Goal: Task Accomplishment & Management: Manage account settings

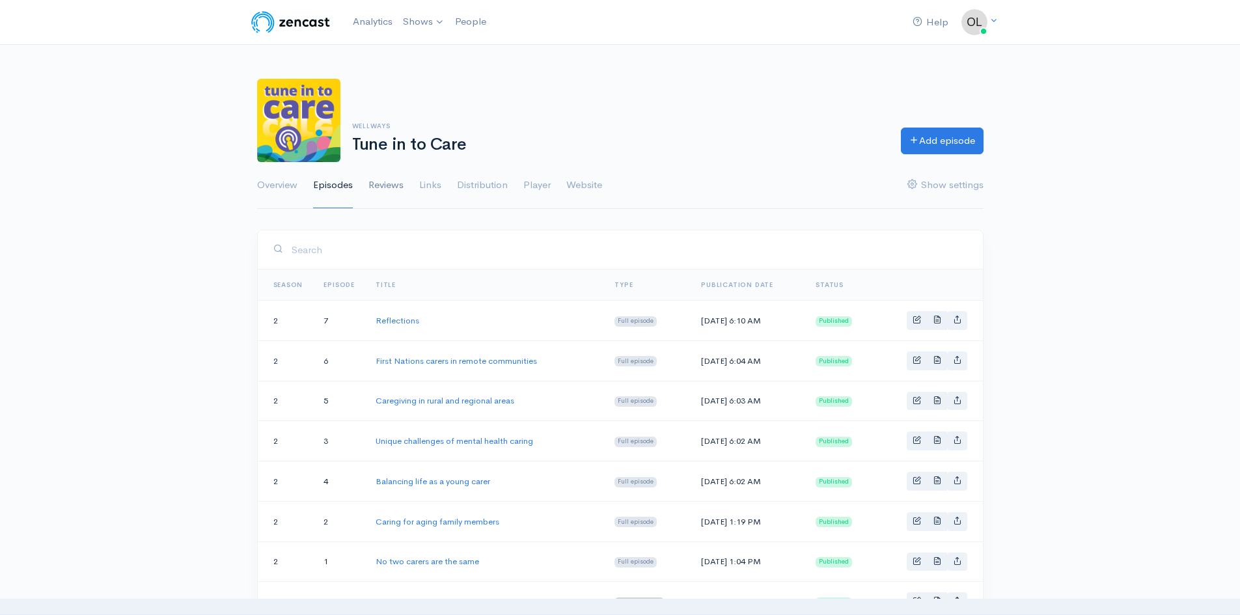
click at [393, 187] on link "Reviews" at bounding box center [385, 185] width 35 height 47
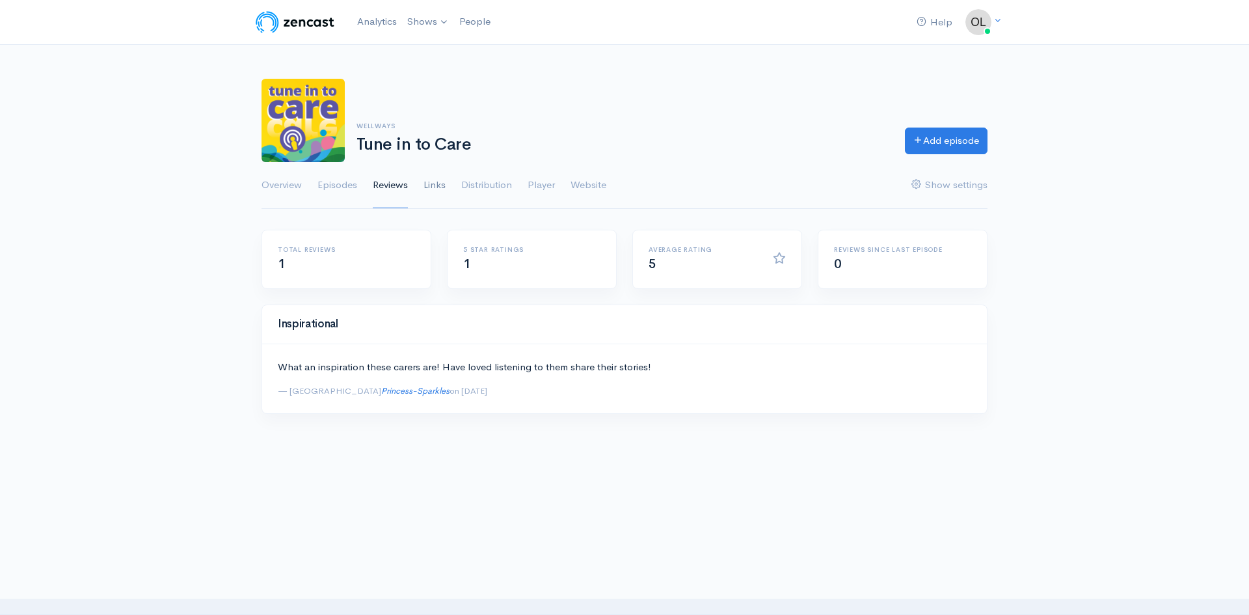
click at [429, 191] on link "Links" at bounding box center [435, 185] width 22 height 47
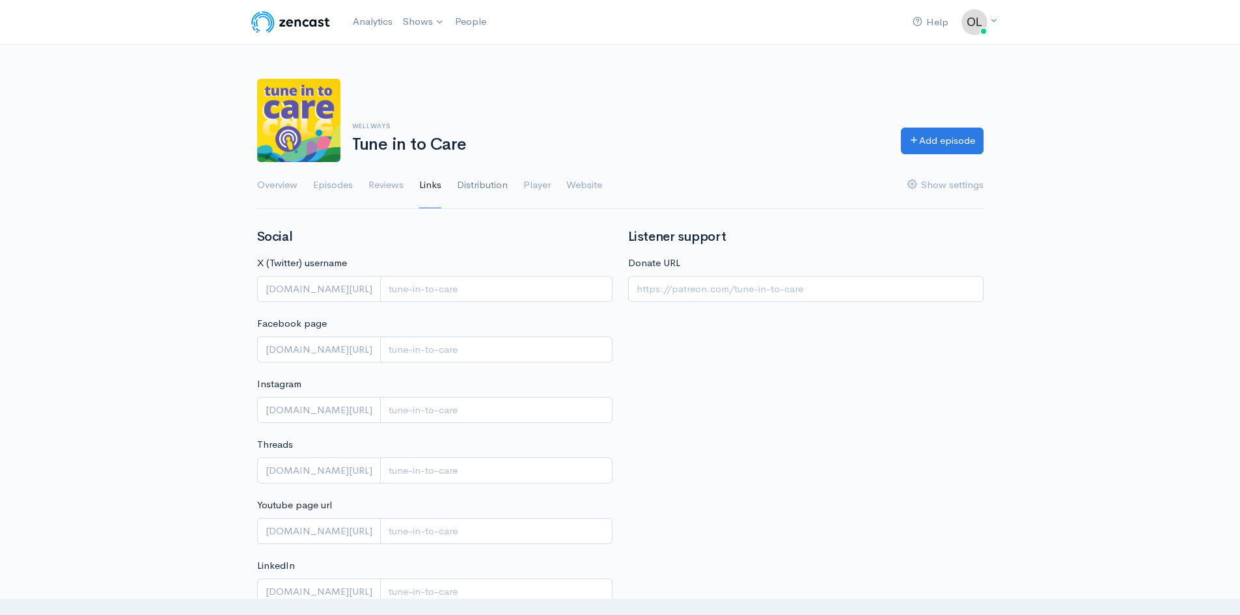
click at [475, 186] on link "Distribution" at bounding box center [482, 185] width 51 height 47
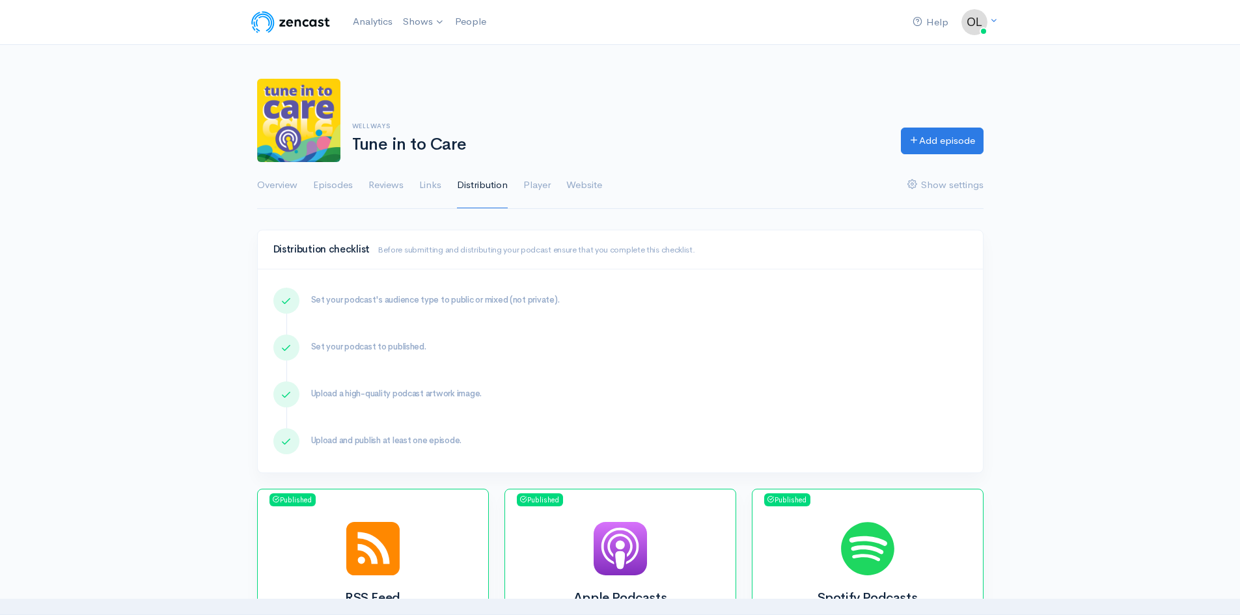
click at [419, 37] on nav "Help Notifications View all Your profile Team settings Default team Current Log…" at bounding box center [620, 22] width 1240 height 45
click at [431, 18] on link "Shows" at bounding box center [424, 22] width 52 height 29
click at [437, 55] on link "Tune in to Care" at bounding box center [457, 53] width 119 height 23
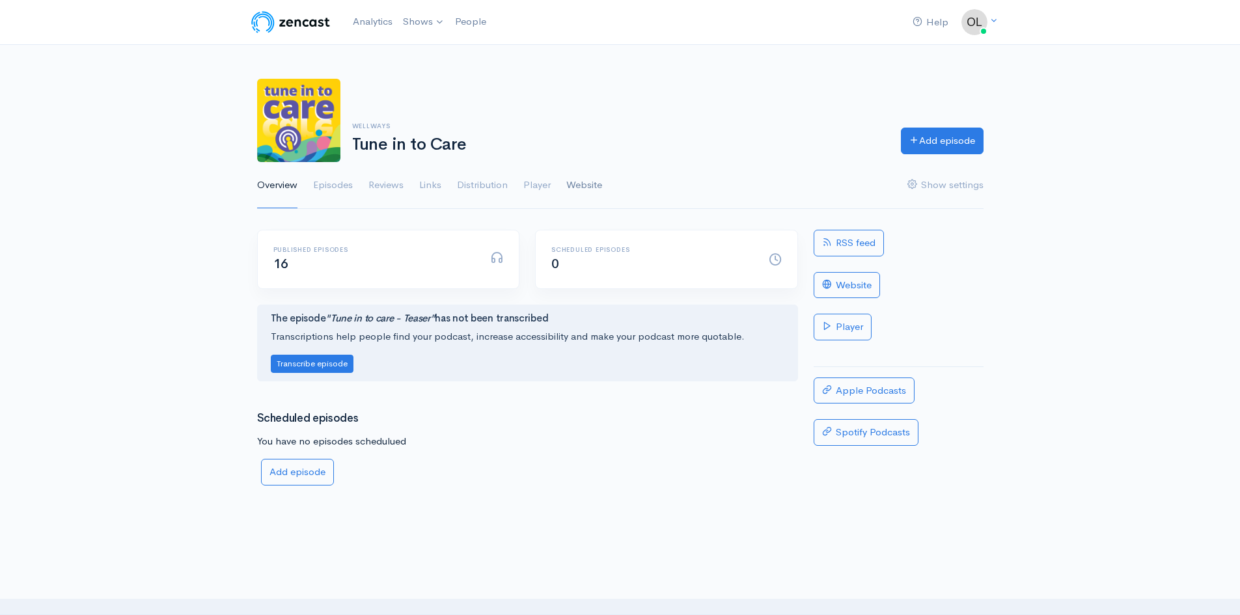
click at [588, 182] on link "Website" at bounding box center [584, 185] width 36 height 47
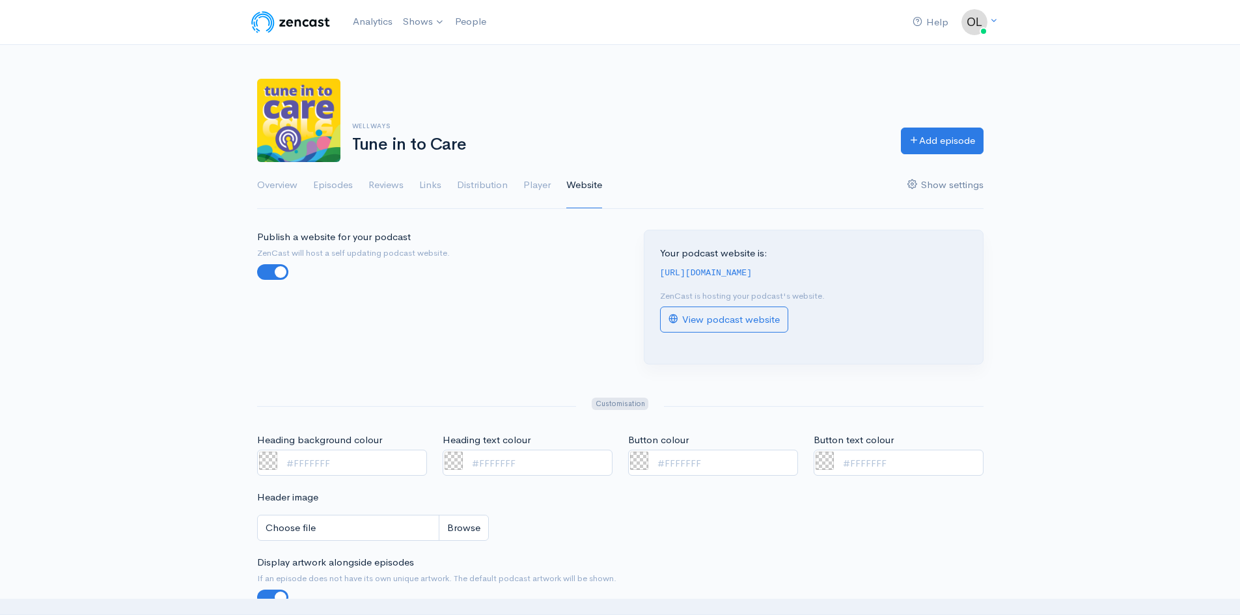
click at [975, 183] on link "Show settings" at bounding box center [945, 185] width 76 height 47
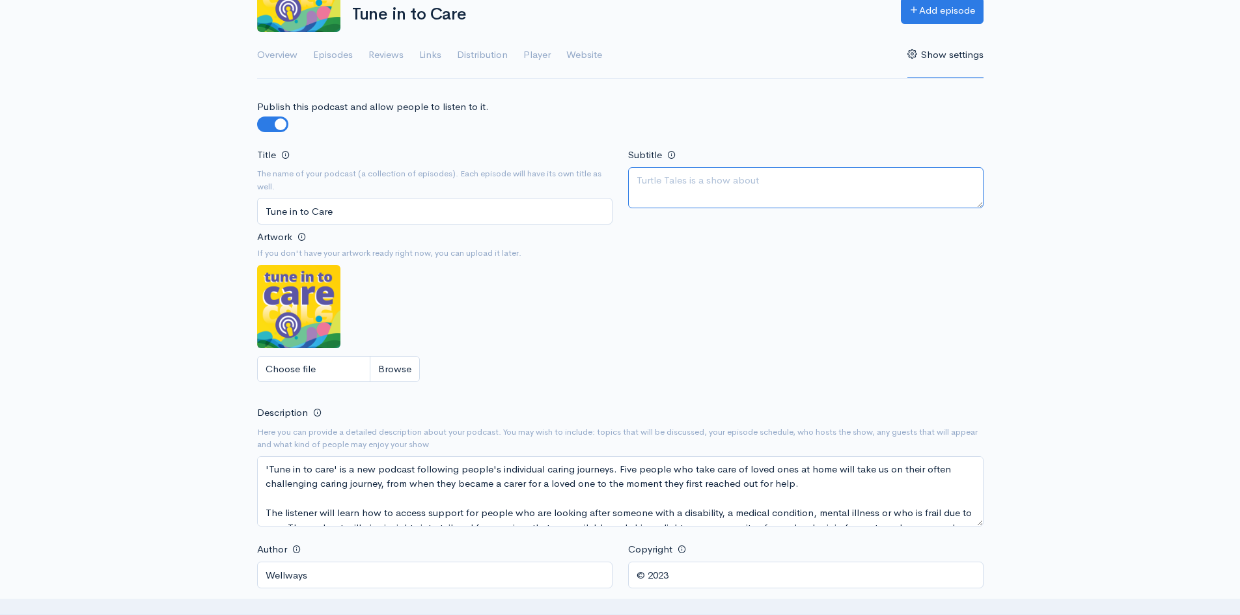
click at [716, 182] on textarea "Subtitle" at bounding box center [805, 187] width 355 height 41
type textarea "S"
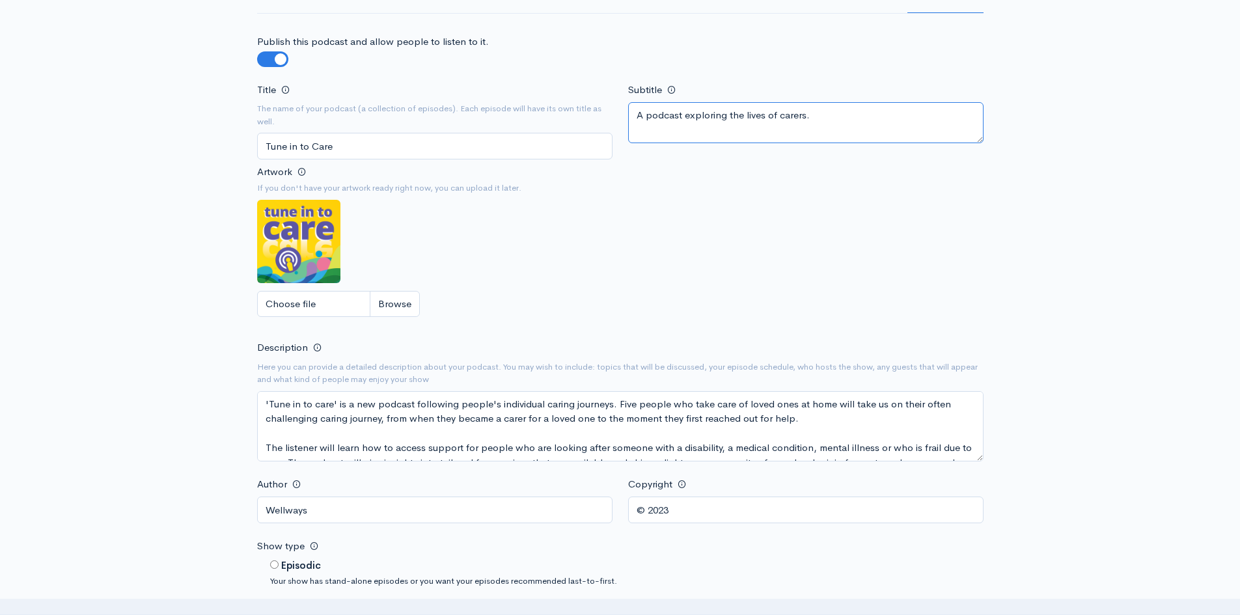
type textarea "A podcast exploring the lives of carers."
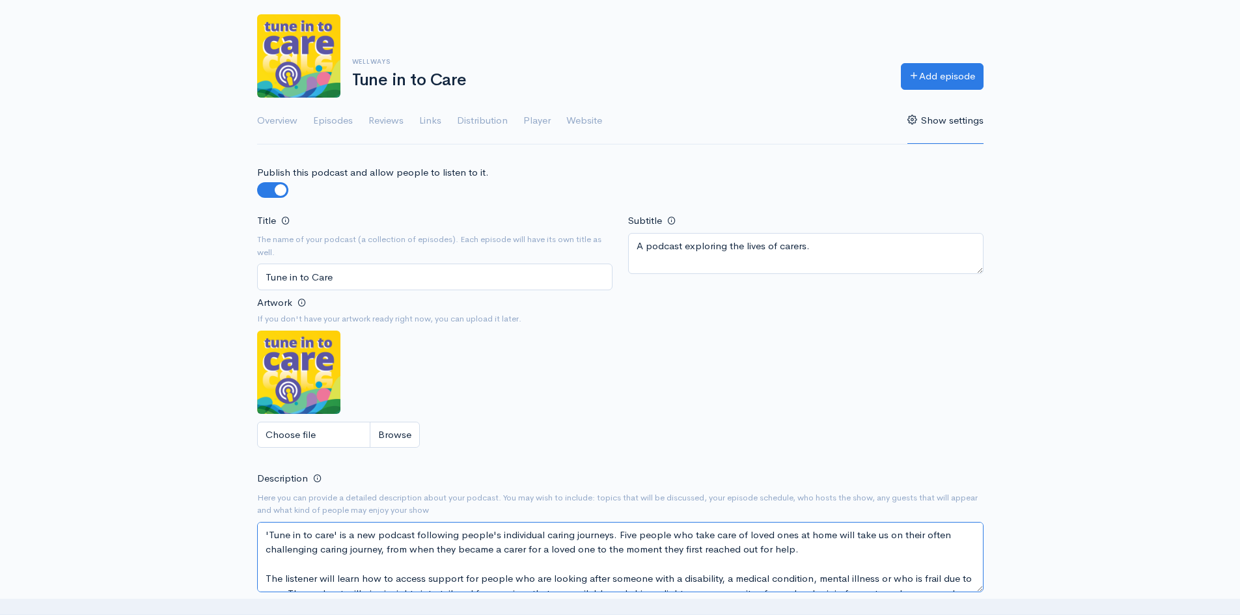
scroll to position [195, 0]
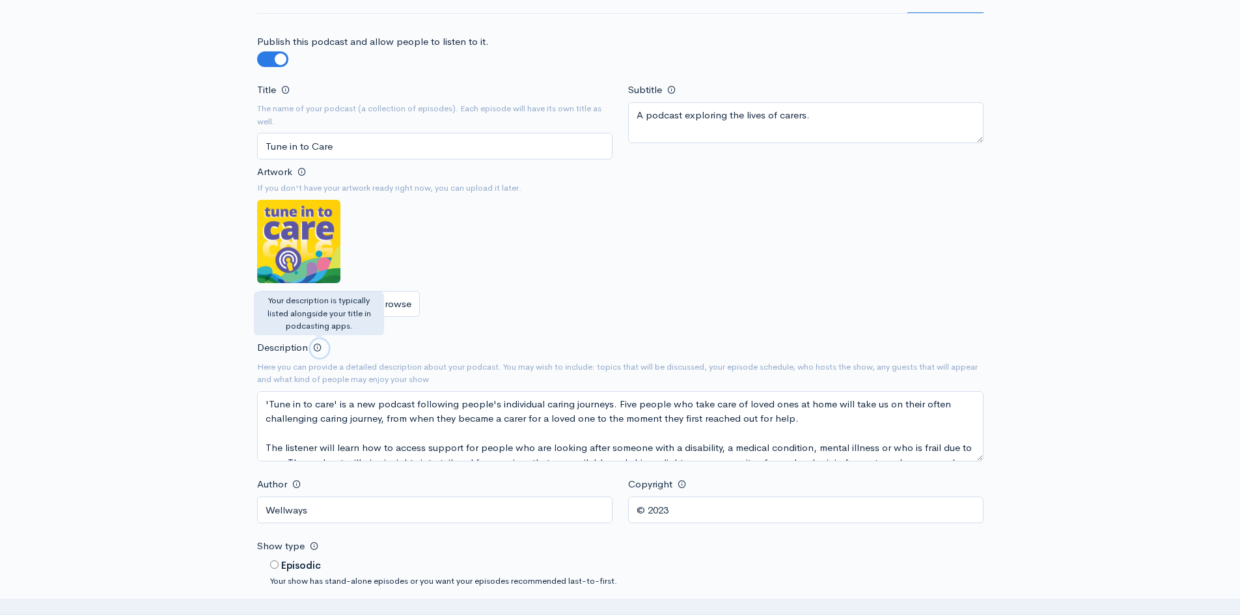
click at [314, 349] on span at bounding box center [317, 347] width 8 height 8
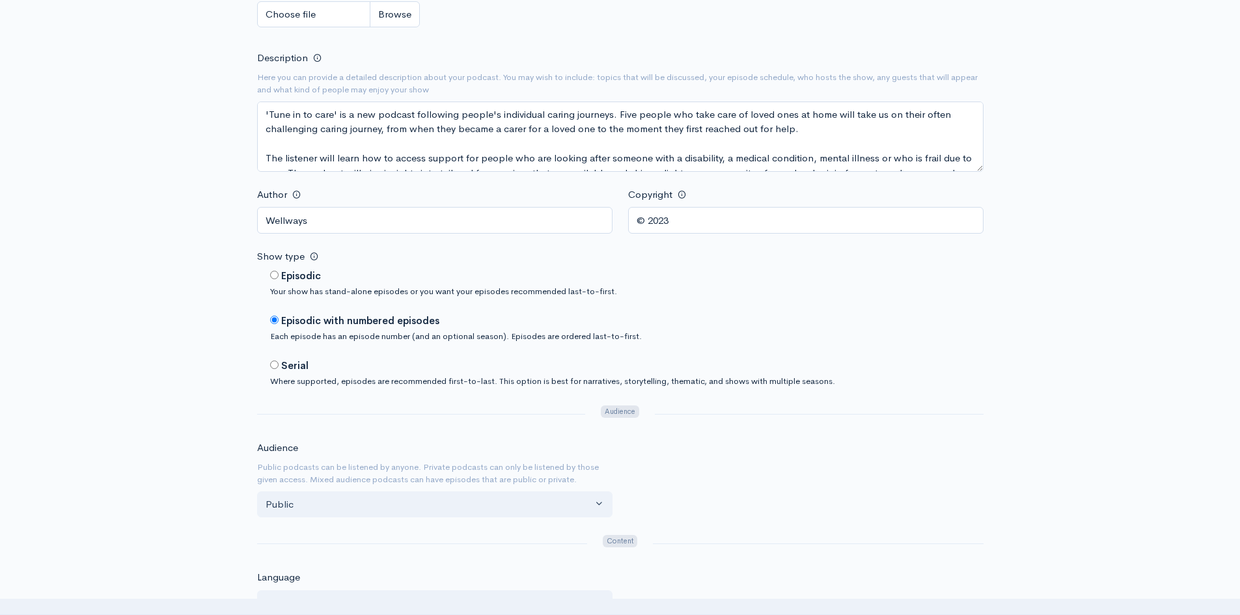
scroll to position [455, 0]
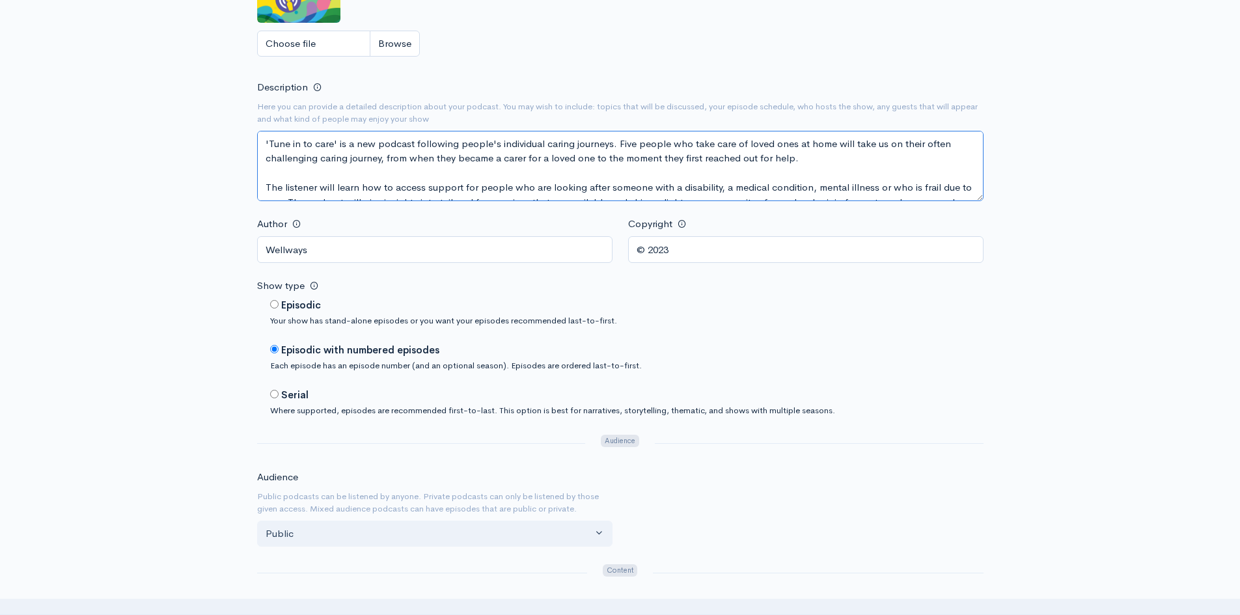
click at [407, 167] on textarea "'Tune in to care' is a new podcast following people's individual caring journey…" at bounding box center [620, 166] width 726 height 70
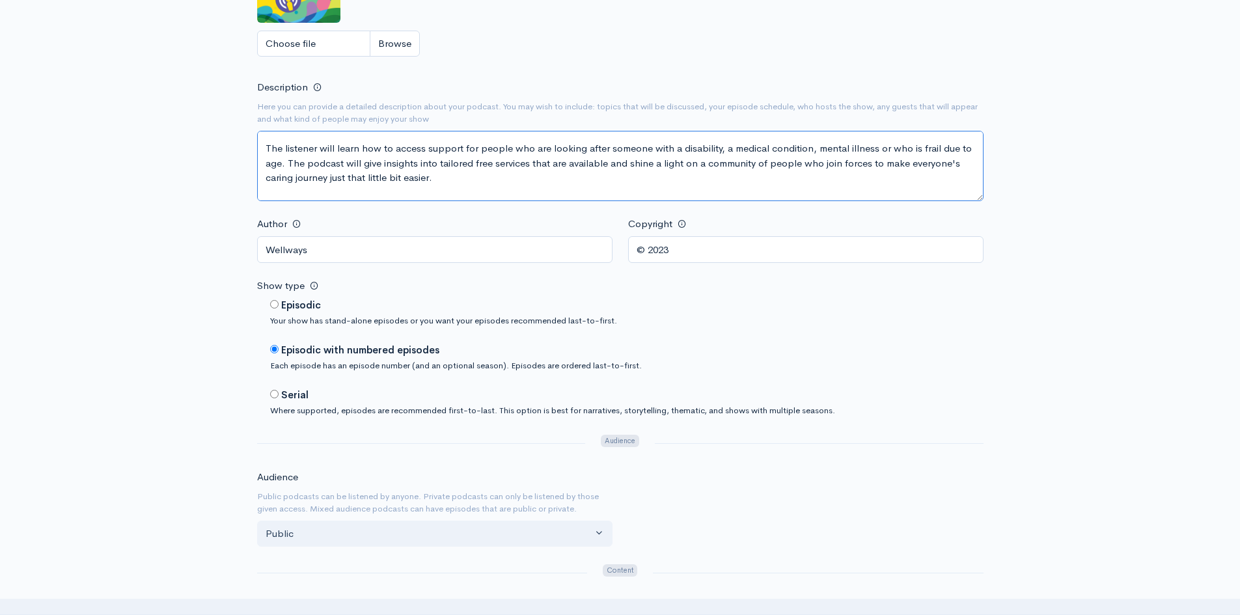
scroll to position [0, 0]
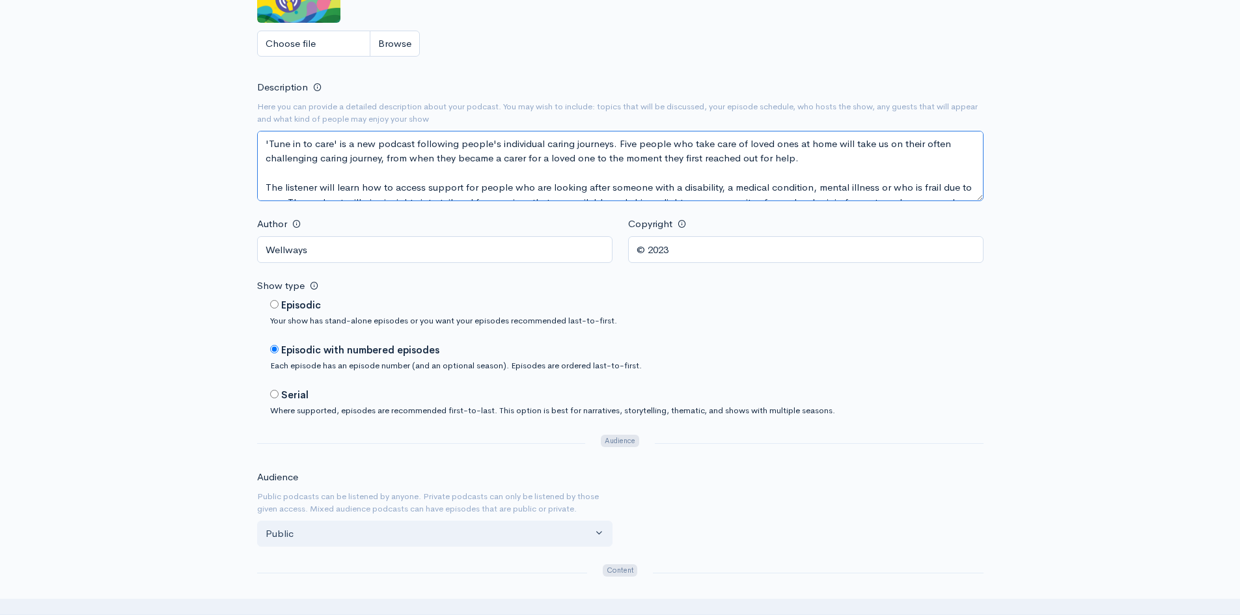
drag, startPoint x: 625, startPoint y: 167, endPoint x: 207, endPoint y: 100, distance: 423.1
click at [207, 100] on div "Help Notifications View all Your profile Team settings Default team Current Log…" at bounding box center [620, 601] width 1240 height 2112
paste textarea "Tune in to Care is a Wellways podcast giving voice to the people at the heart o…"
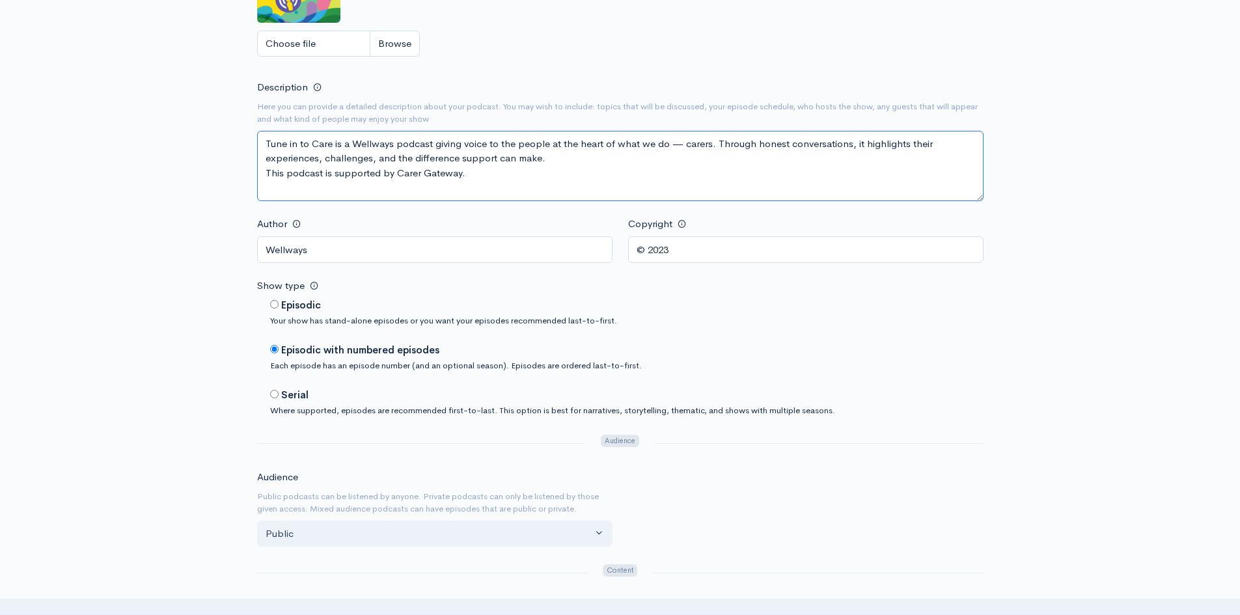
drag, startPoint x: 490, startPoint y: 183, endPoint x: 233, endPoint y: 124, distance: 263.8
click at [235, 124] on div "Help Notifications View all Your profile Team settings Default team Current Log…" at bounding box center [620, 601] width 1240 height 2112
paste textarea "sharing real stories from carers across Australia. Each episode explores the ex…"
click at [540, 144] on textarea "'Tune in to care' is a new podcast following people's individual caring journey…" at bounding box center [620, 166] width 726 height 70
click at [707, 156] on textarea "'Tune in to care' is a new podcast following people's individual caring journey…" at bounding box center [620, 166] width 726 height 70
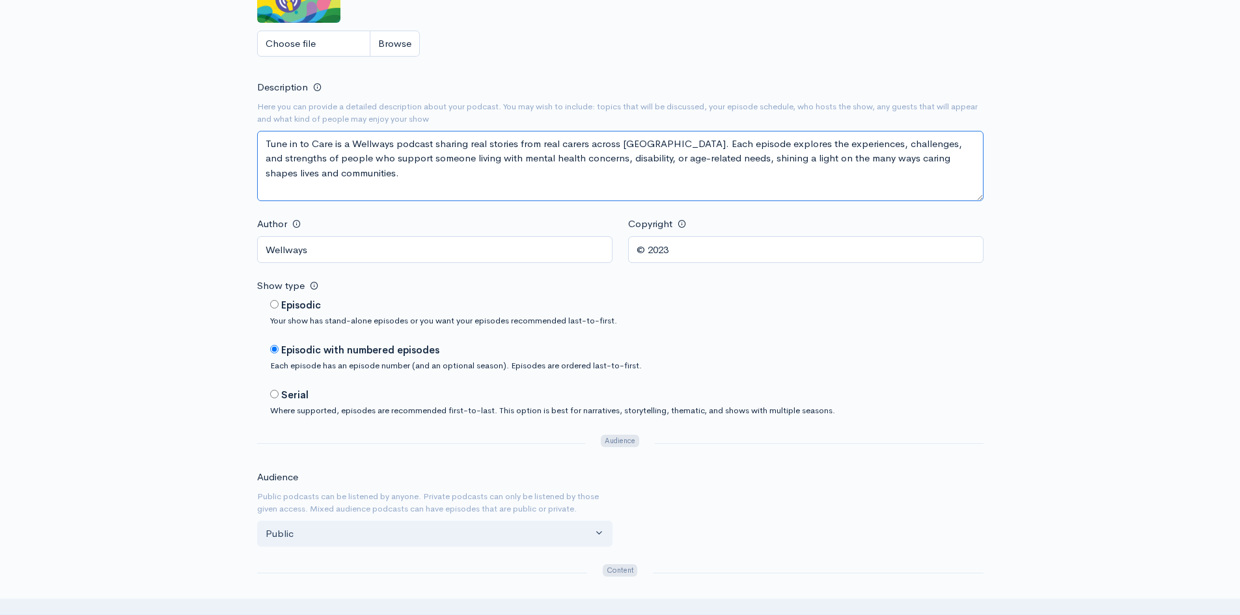
click at [573, 188] on textarea "'Tune in to care' is a new podcast following people's individual caring journey…" at bounding box center [620, 166] width 726 height 70
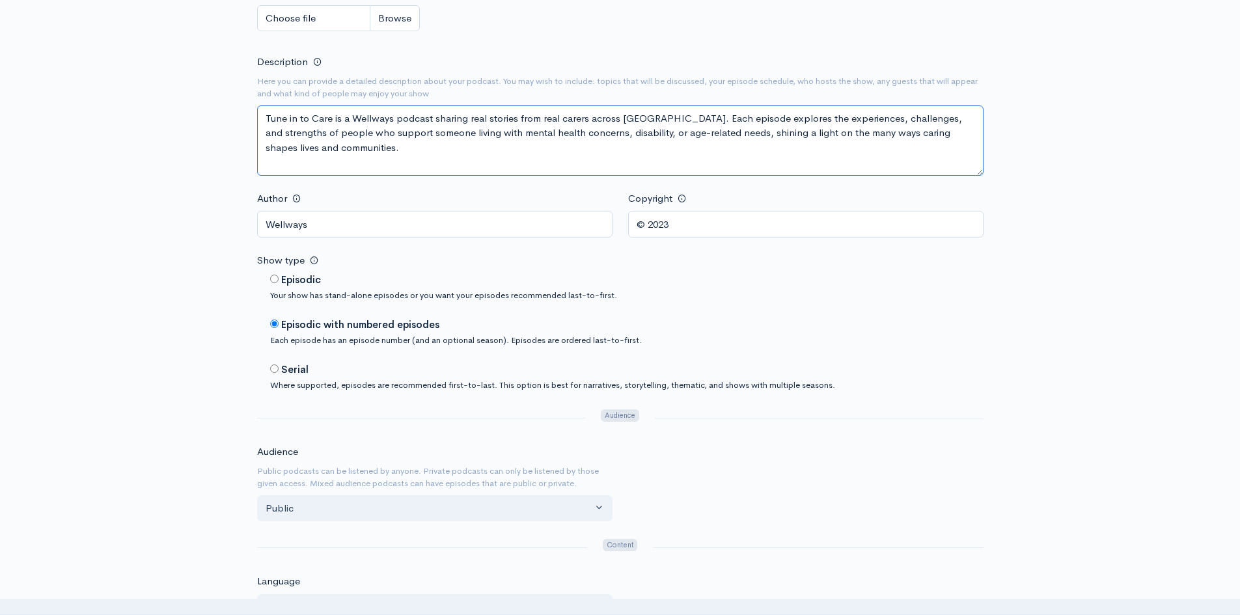
scroll to position [521, 0]
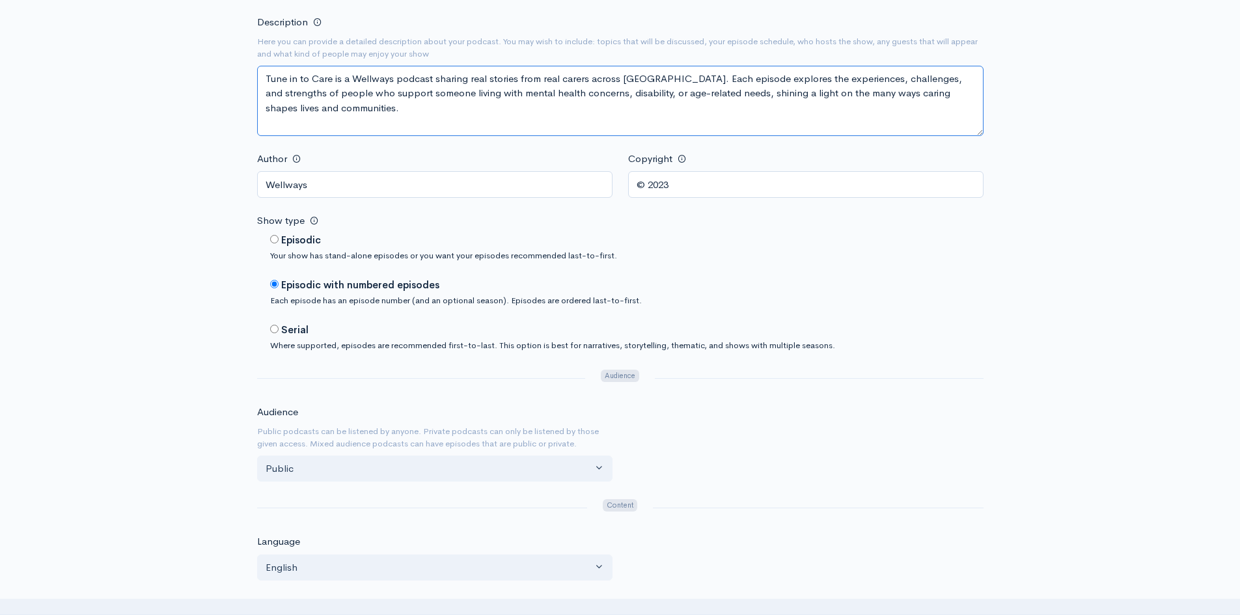
click at [452, 116] on textarea "'Tune in to care' is a new podcast following people's individual caring journey…" at bounding box center [620, 101] width 726 height 70
drag, startPoint x: 424, startPoint y: 102, endPoint x: 423, endPoint y: 108, distance: 6.5
click at [423, 105] on textarea "'Tune in to care' is a new podcast following people's individual caring journey…" at bounding box center [620, 101] width 726 height 70
drag, startPoint x: 423, startPoint y: 115, endPoint x: 326, endPoint y: 109, distance: 97.1
click at [326, 109] on textarea "'Tune in to care' is a new podcast following people's individual caring journey…" at bounding box center [620, 101] width 726 height 70
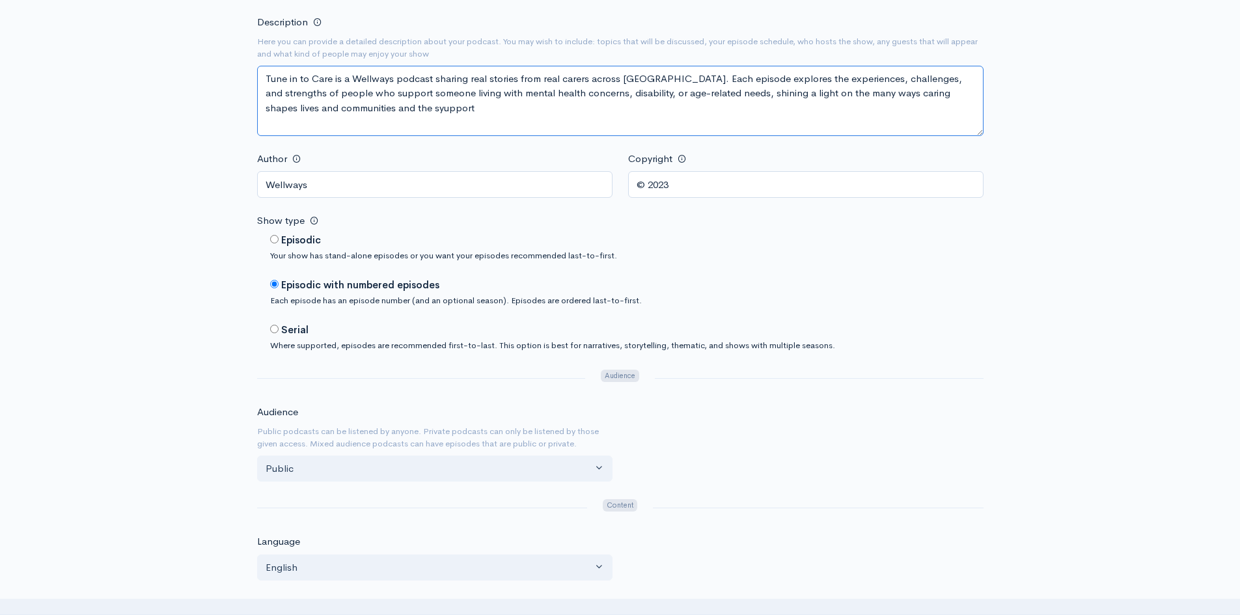
paste textarea "difference support can make."
click at [592, 119] on textarea "'Tune in to care' is a new podcast following people's individual caring journey…" at bounding box center [620, 101] width 726 height 70
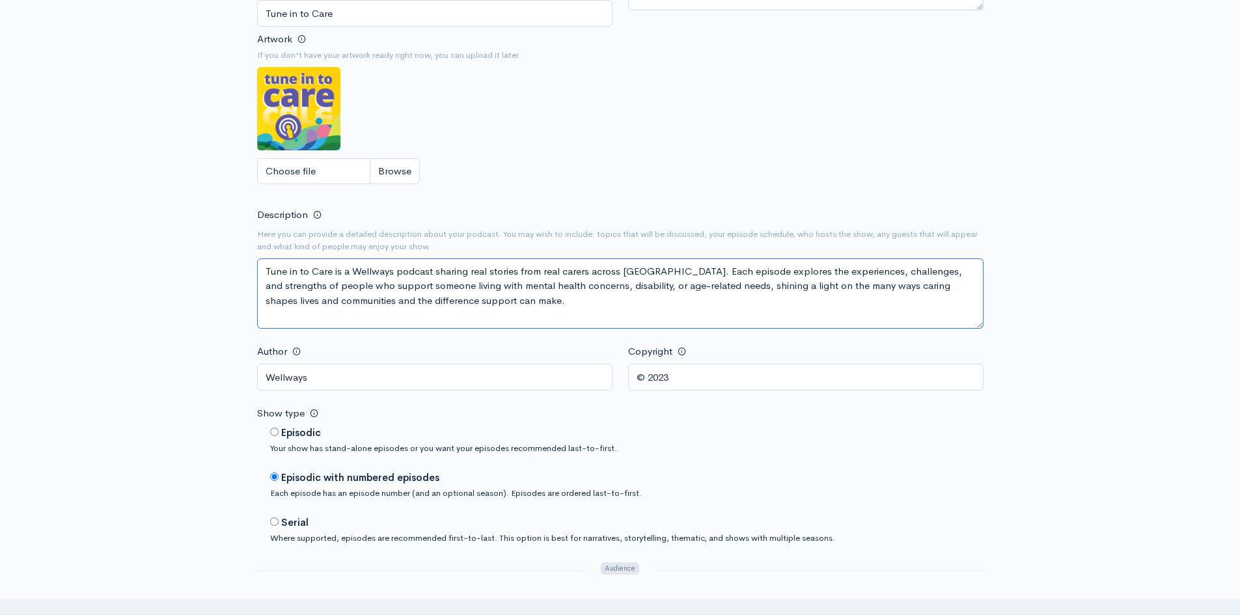
scroll to position [325, 0]
click at [508, 310] on textarea "'Tune in to care' is a new podcast following people's individual caring journey…" at bounding box center [620, 296] width 726 height 70
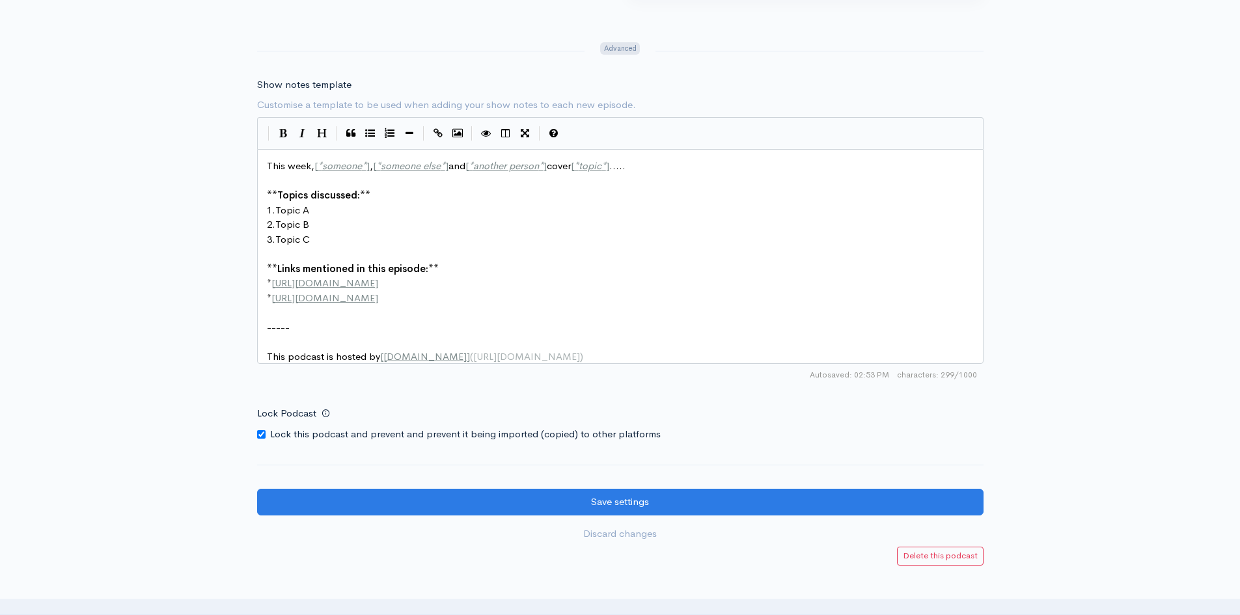
scroll to position [1507, 0]
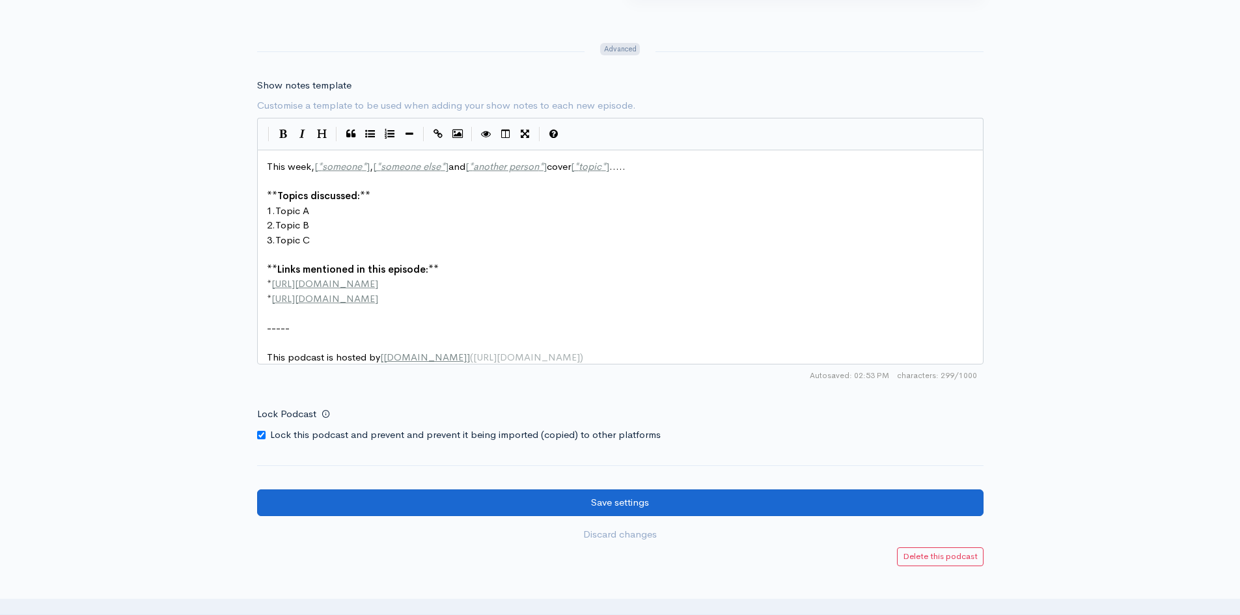
type textarea "Tune in to Care is a Wellways podcast sharing real stories from real carers acr…"
click at [640, 509] on input "Save settings" at bounding box center [620, 502] width 726 height 27
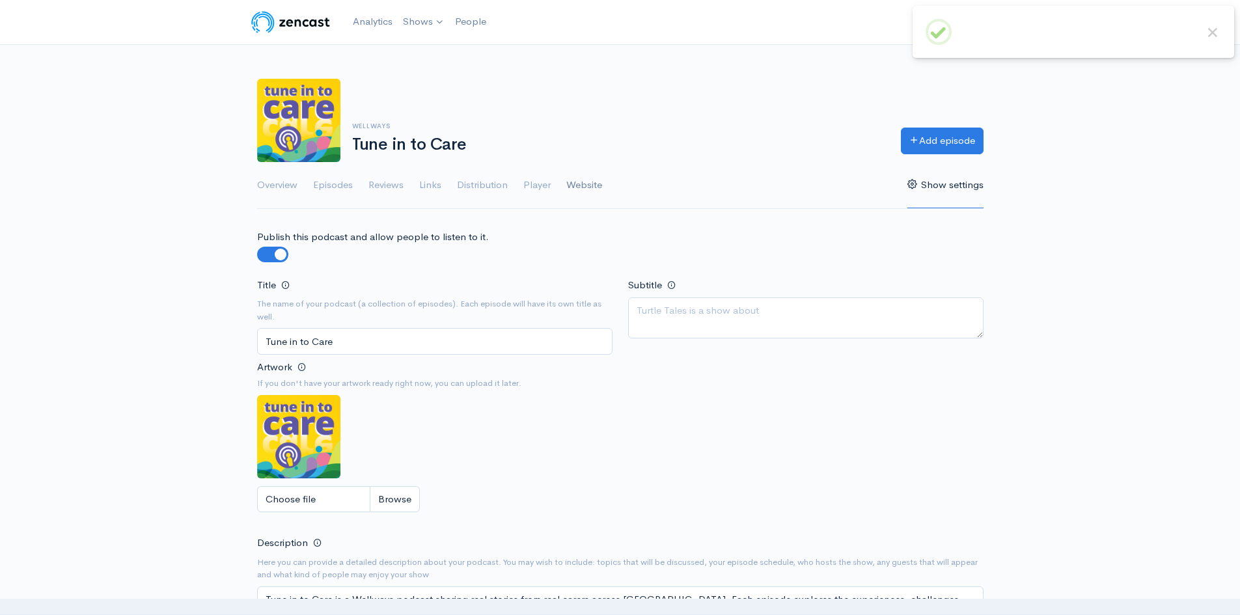
click at [594, 188] on link "Website" at bounding box center [584, 185] width 36 height 47
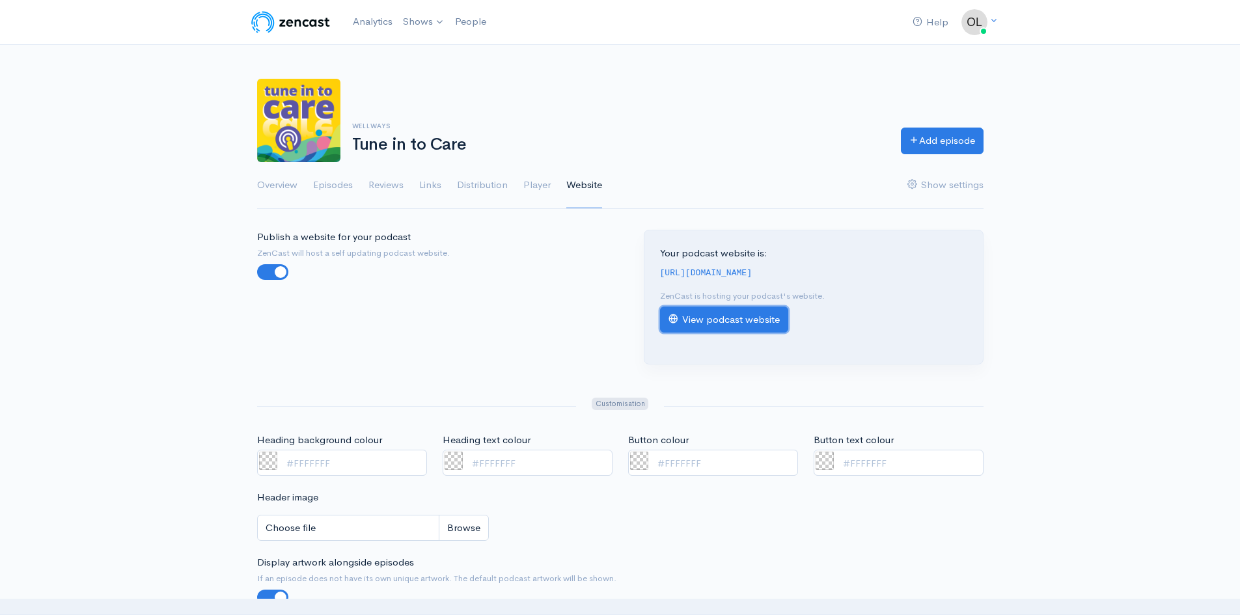
click at [728, 315] on link "View podcast website" at bounding box center [724, 319] width 128 height 27
click at [280, 185] on link "Overview" at bounding box center [277, 185] width 40 height 47
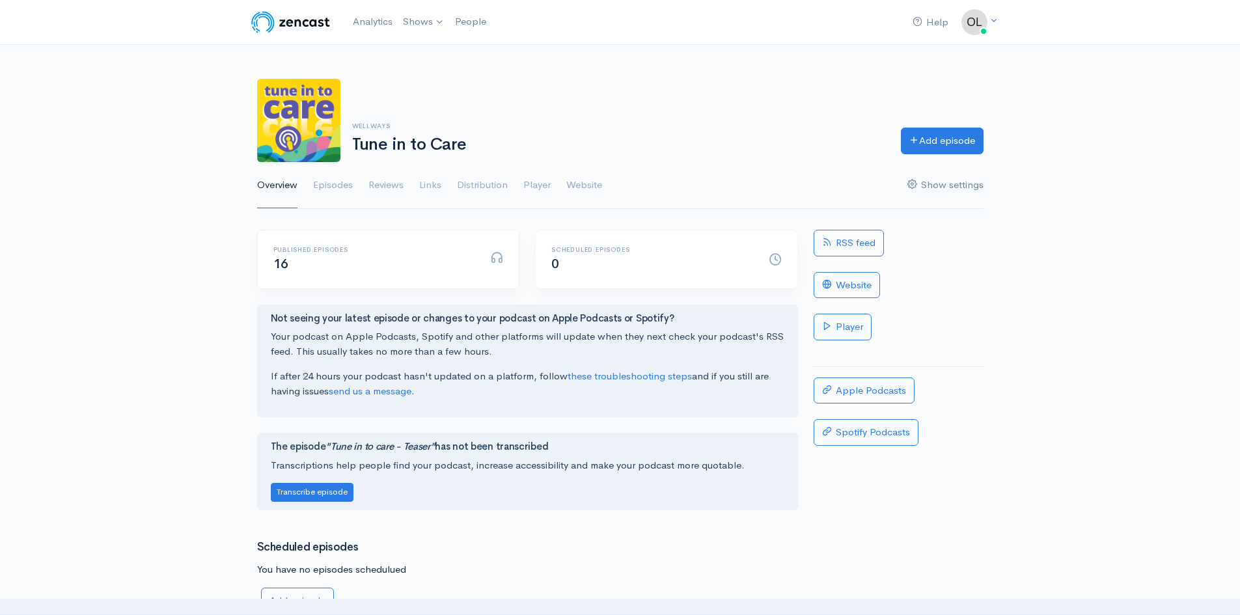
click at [956, 185] on link "Show settings" at bounding box center [945, 185] width 76 height 47
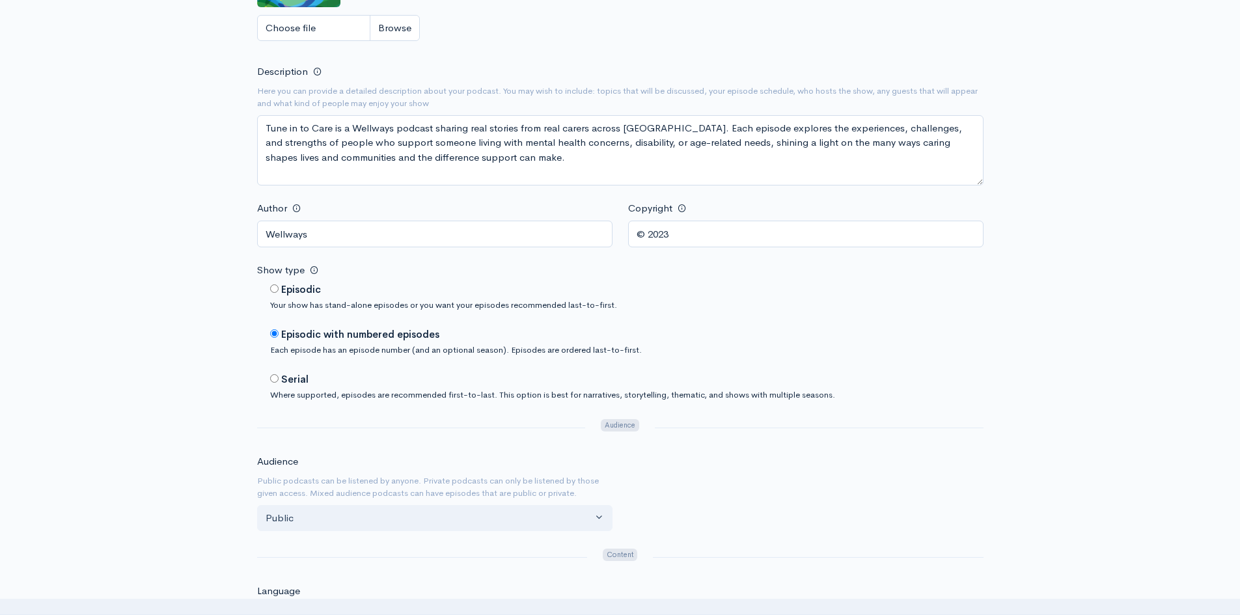
scroll to position [390, 0]
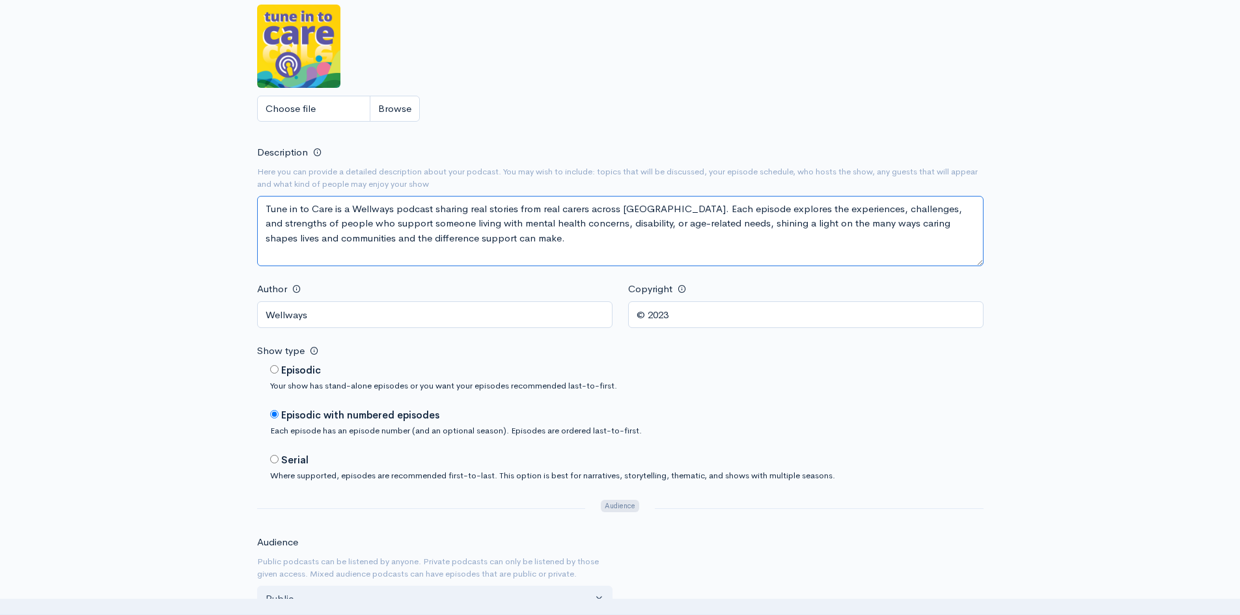
click at [550, 230] on textarea "Tune in to Care is a Wellways podcast sharing real stories from real carers acr…" at bounding box center [620, 231] width 726 height 70
paste textarea "Tune in to Care is supported by Wellways Carer Gateway."
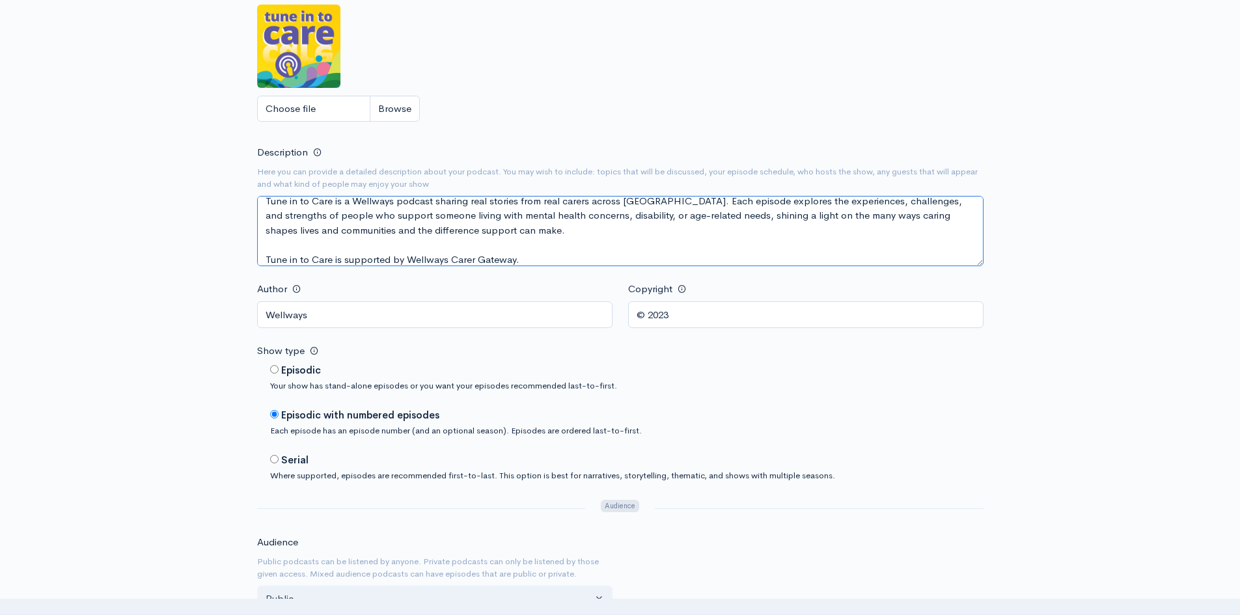
type textarea "Tune in to Care is a Wellways podcast sharing real stories from real carers acr…"
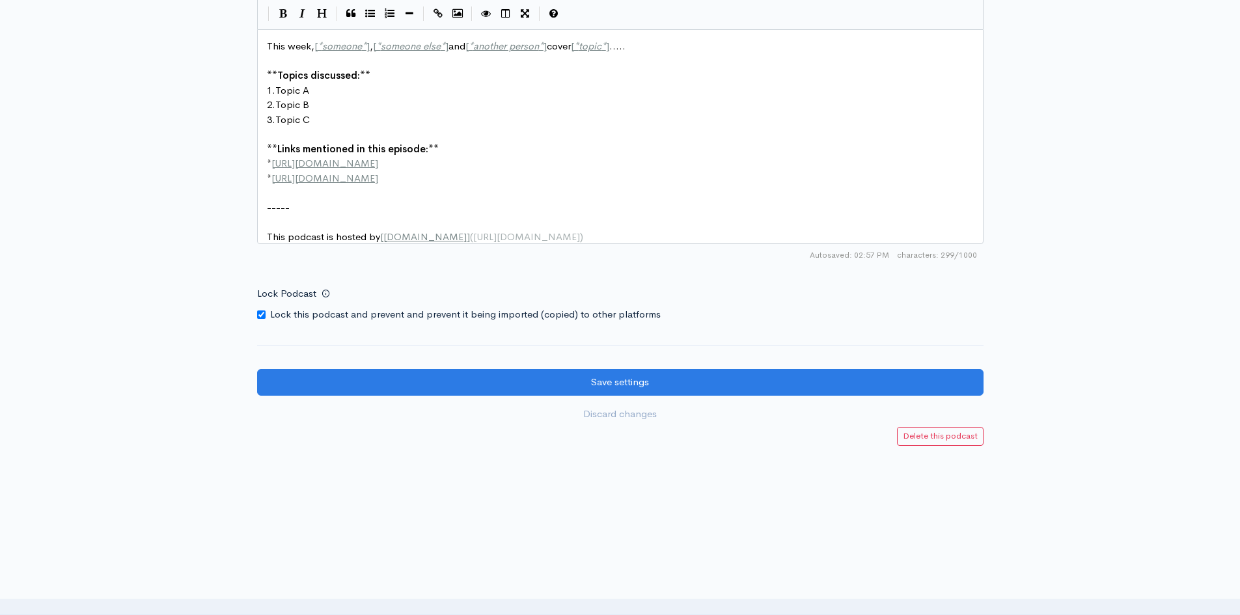
scroll to position [1637, 0]
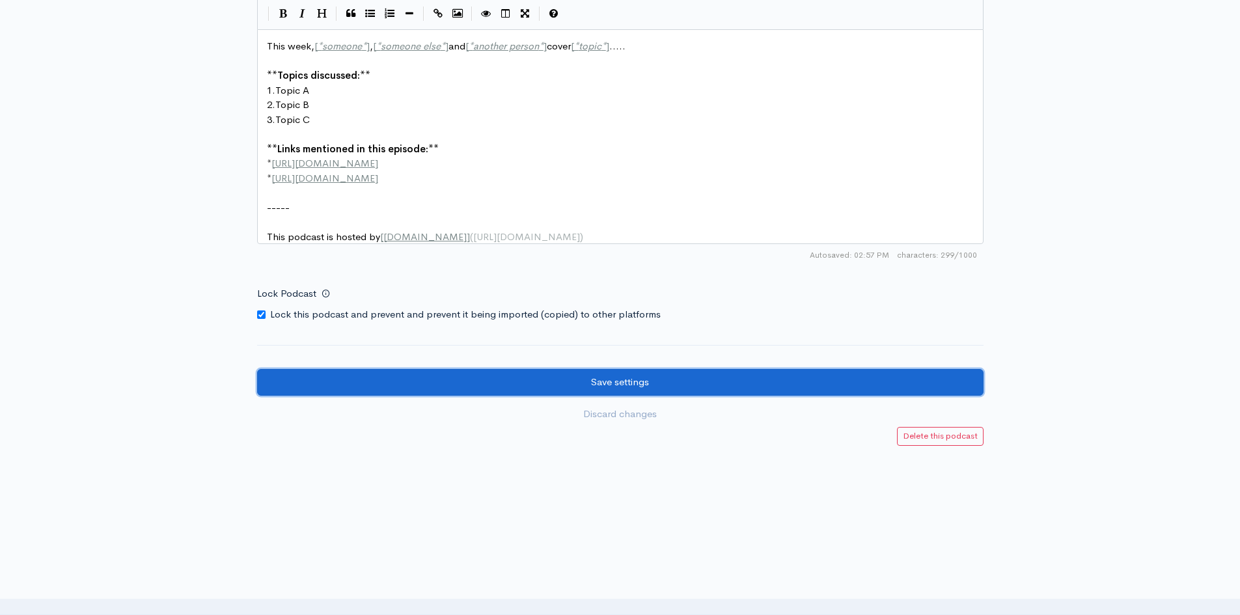
click at [775, 380] on input "Save settings" at bounding box center [620, 382] width 726 height 27
